Goal: Information Seeking & Learning: Learn about a topic

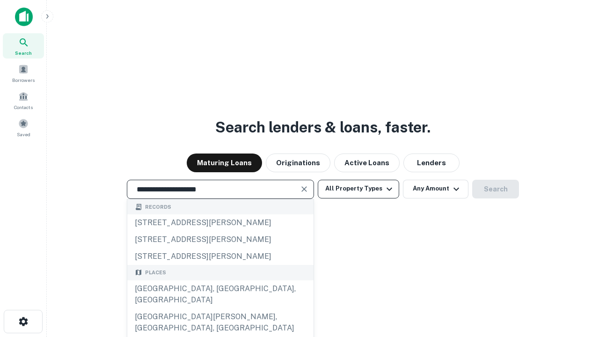
click at [220, 308] on div "[GEOGRAPHIC_DATA], [GEOGRAPHIC_DATA], [GEOGRAPHIC_DATA]" at bounding box center [220, 294] width 186 height 28
click at [358, 188] on button "All Property Types" at bounding box center [358, 189] width 81 height 19
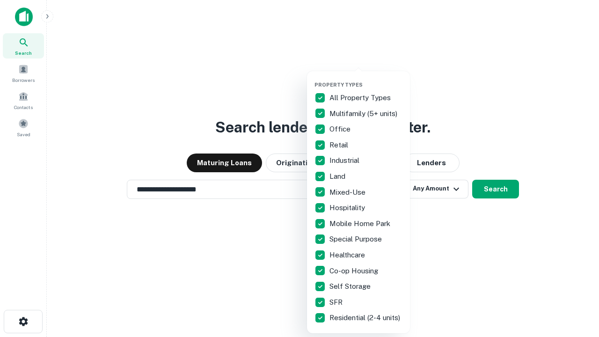
type input "**********"
click at [366, 79] on button "button" at bounding box center [365, 79] width 103 height 0
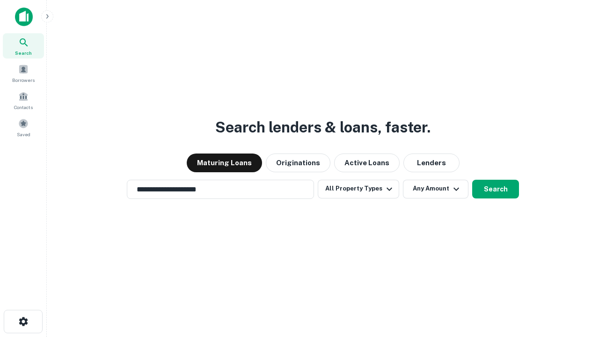
scroll to position [14, 0]
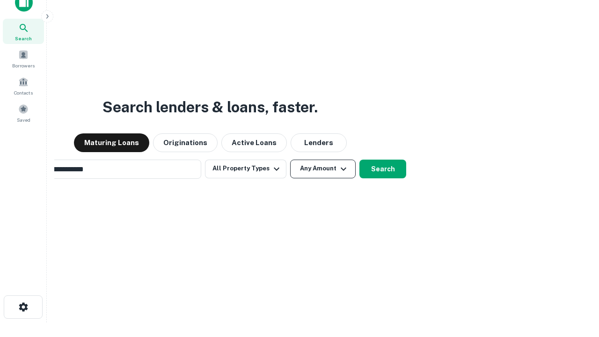
click at [290, 159] on button "Any Amount" at bounding box center [322, 168] width 65 height 19
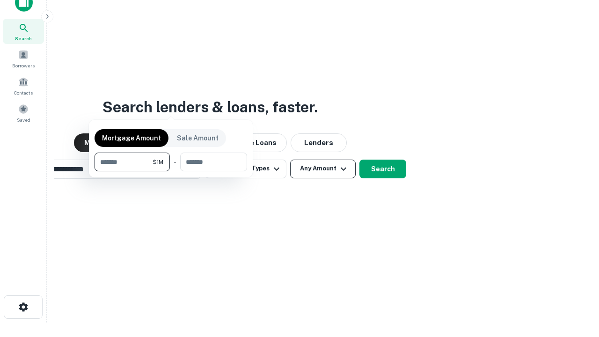
scroll to position [15, 0]
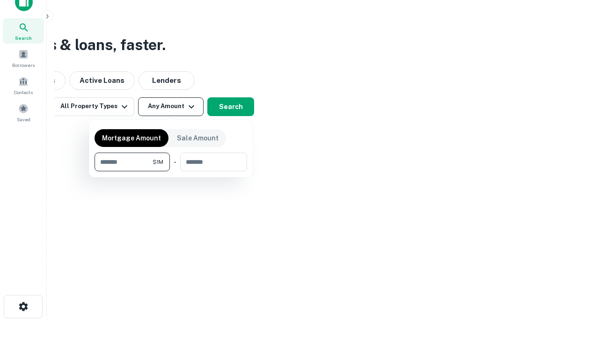
type input "*******"
click at [171, 171] on button "button" at bounding box center [170, 171] width 152 height 0
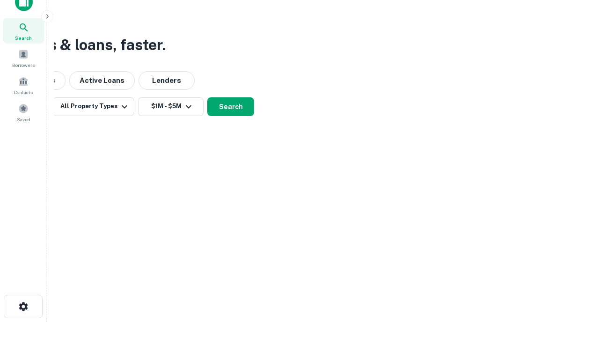
scroll to position [14, 0]
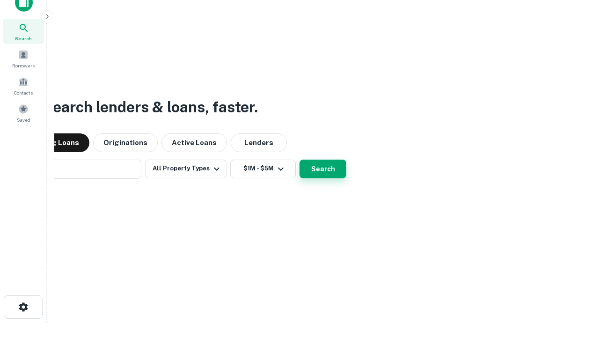
click at [299, 159] on button "Search" at bounding box center [322, 168] width 47 height 19
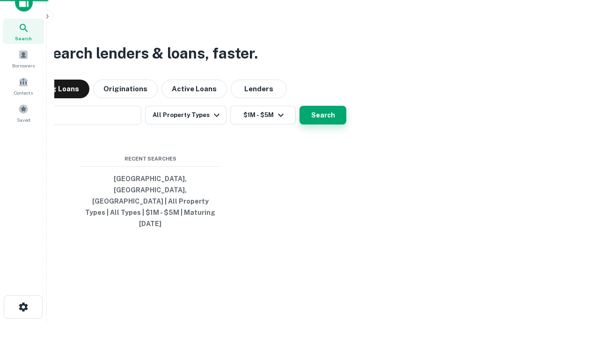
scroll to position [15, 0]
